Goal: Check status: Check status

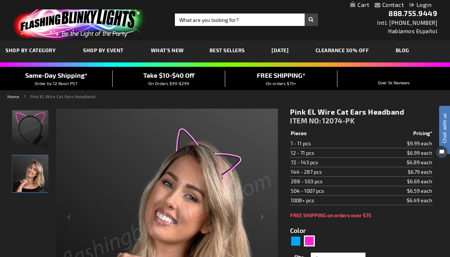
type input "[EMAIL_ADDRESS][DOMAIN_NAME]"
click at [418, 5] on link "Login" at bounding box center [421, 4] width 22 height 7
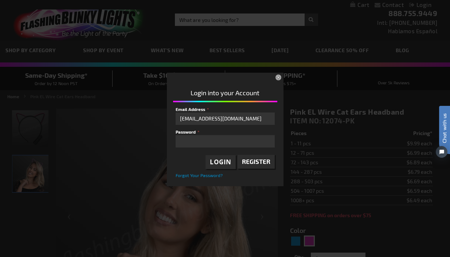
click at [216, 163] on span "Login" at bounding box center [221, 162] width 22 height 8
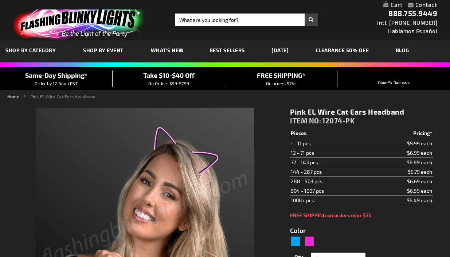
type input "5639"
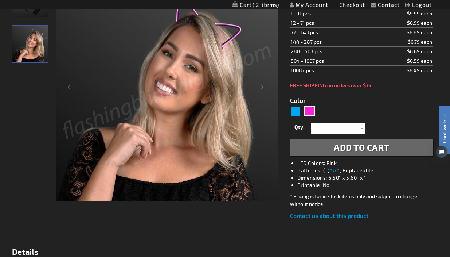
scroll to position [32, 0]
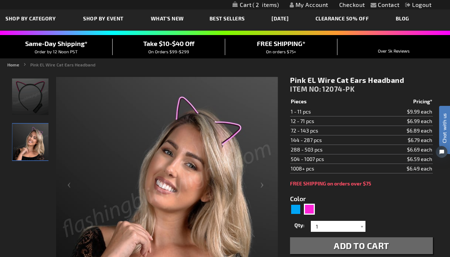
click at [306, 7] on link "My Account" at bounding box center [309, 4] width 39 height 7
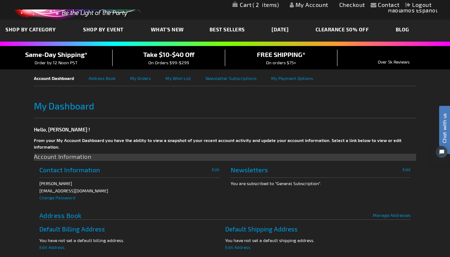
scroll to position [22, 0]
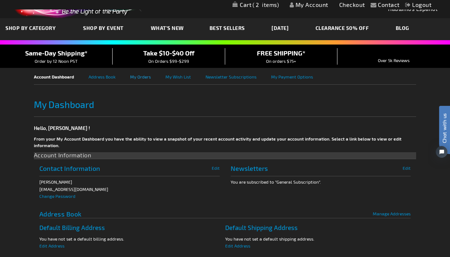
click at [142, 79] on link "My Orders" at bounding box center [147, 76] width 35 height 16
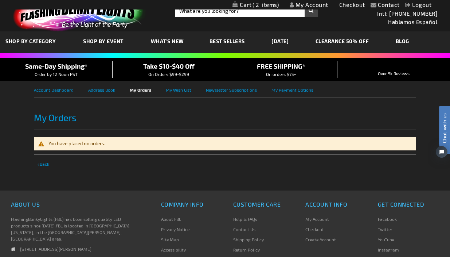
scroll to position [3, 0]
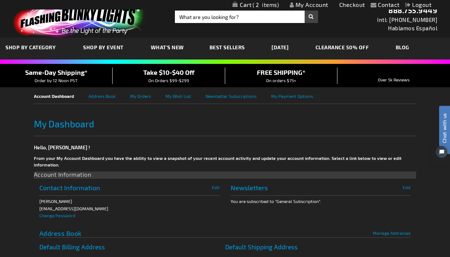
scroll to position [1, 0]
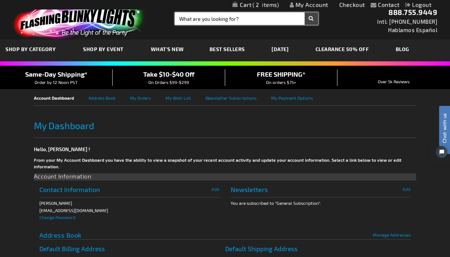
click at [213, 17] on input "Search" at bounding box center [246, 18] width 143 height 12
paste input "#002243328"
type input "order #002243328"
click at [309, 18] on button "Search" at bounding box center [311, 18] width 13 height 12
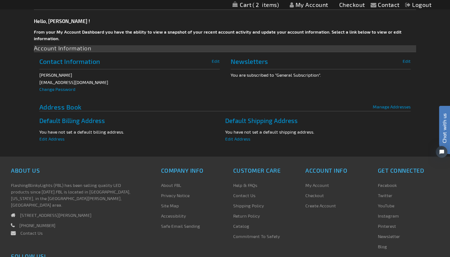
scroll to position [142, 0]
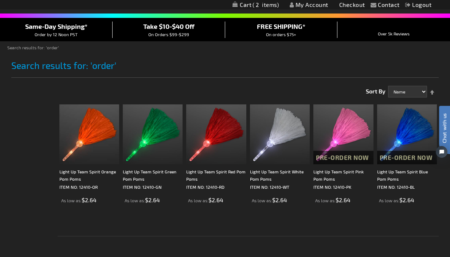
scroll to position [50, 0]
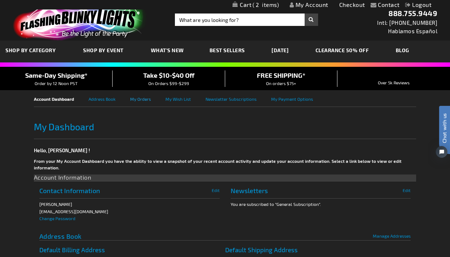
click at [140, 101] on link "My Orders" at bounding box center [147, 98] width 35 height 16
